Goal: Check status: Check status

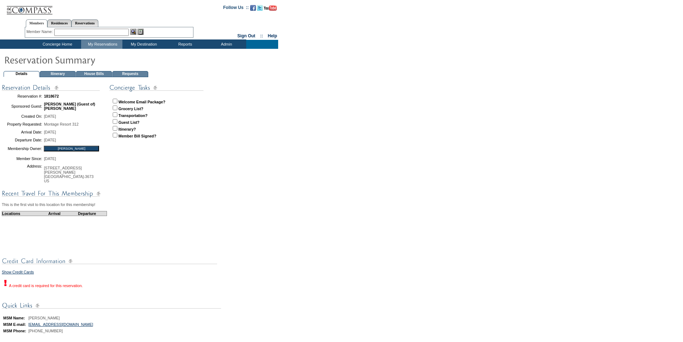
click at [114, 103] on input "checkbox" at bounding box center [115, 101] width 5 height 5
checkbox input "true"
click at [62, 45] on td "Concierge Home" at bounding box center [56, 44] width 49 height 9
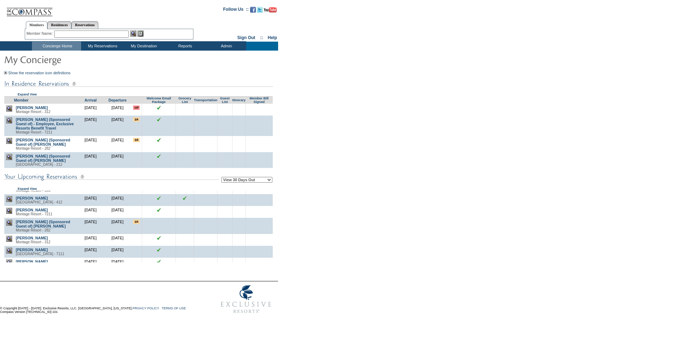
scroll to position [72, 0]
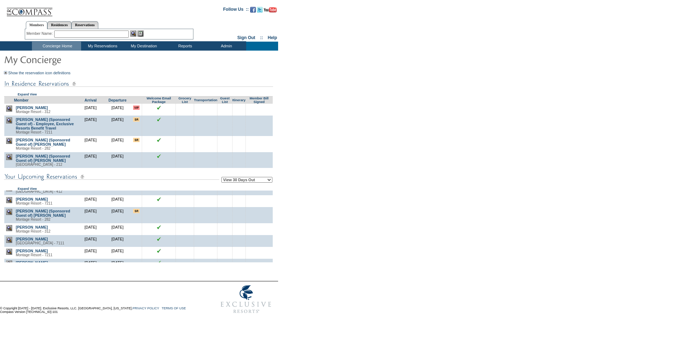
click at [11, 215] on img at bounding box center [9, 212] width 6 height 6
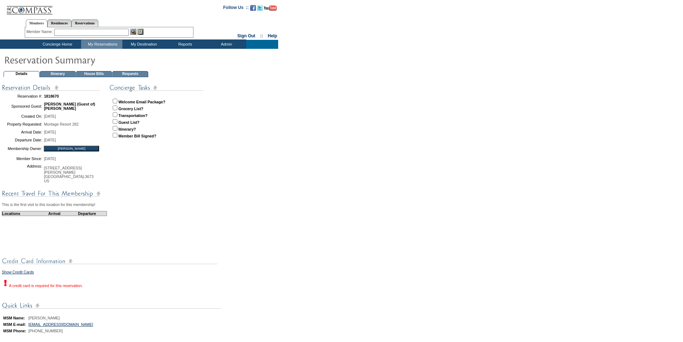
click at [116, 102] on input "checkbox" at bounding box center [115, 101] width 5 height 5
checkbox input "true"
click at [56, 41] on td "Concierge Home" at bounding box center [56, 44] width 49 height 9
